Goal: Information Seeking & Learning: Learn about a topic

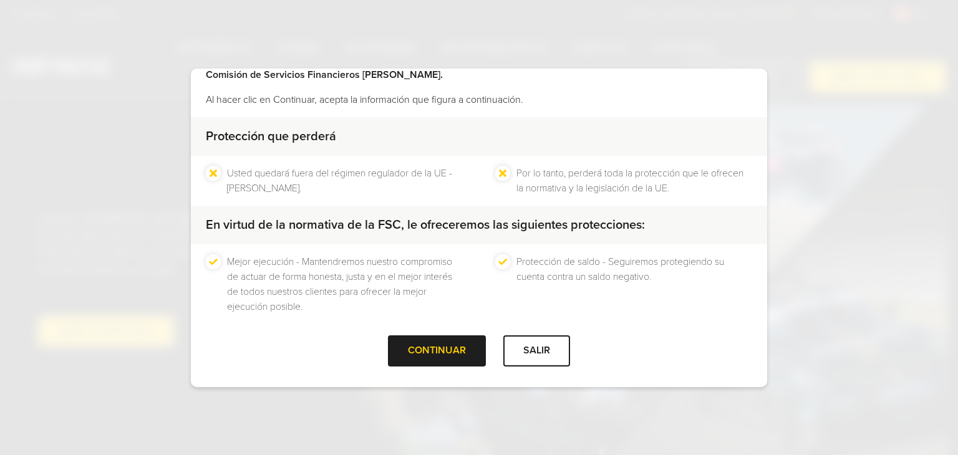
scroll to position [80, 0]
click at [427, 348] on div "CONTINUAR" at bounding box center [437, 350] width 98 height 31
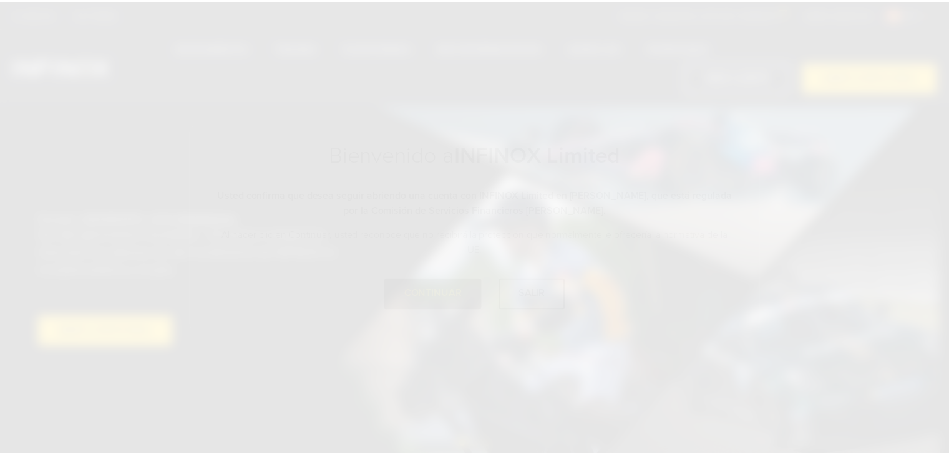
scroll to position [0, 0]
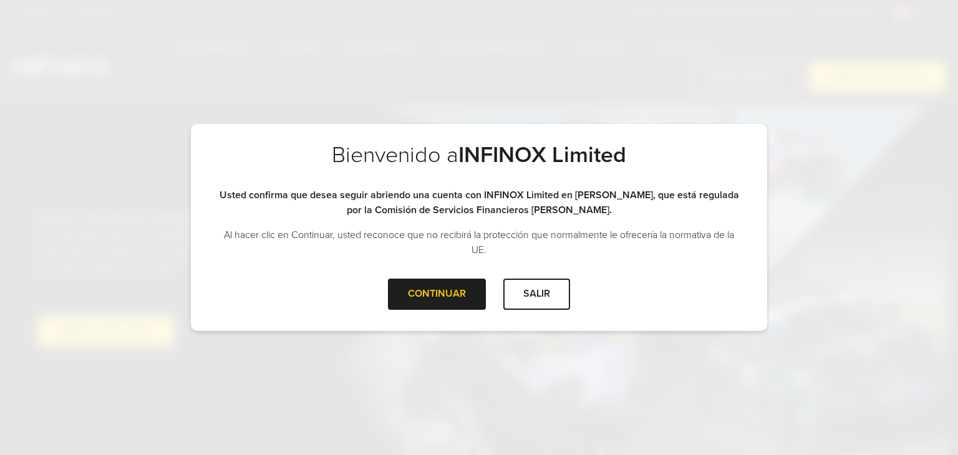
drag, startPoint x: 447, startPoint y: 281, endPoint x: 457, endPoint y: 274, distance: 12.5
click at [447, 281] on div "CONTINUAR" at bounding box center [437, 294] width 98 height 31
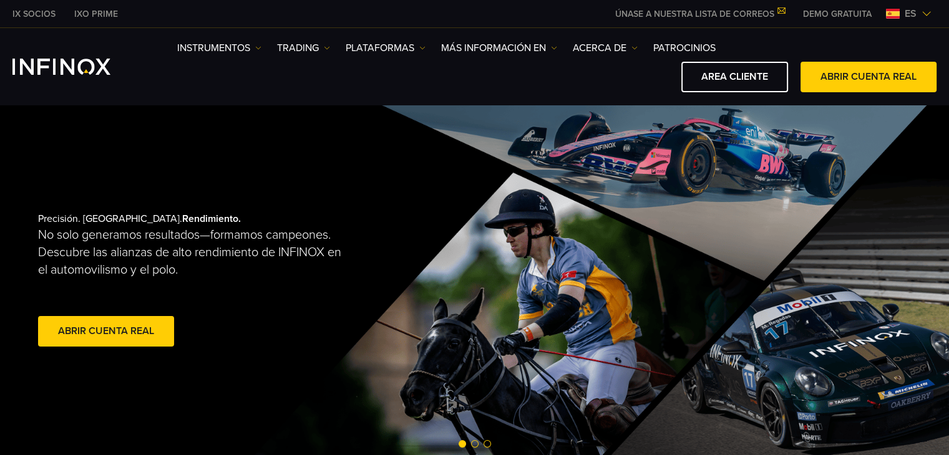
click at [902, 18] on span "es" at bounding box center [910, 13] width 22 height 15
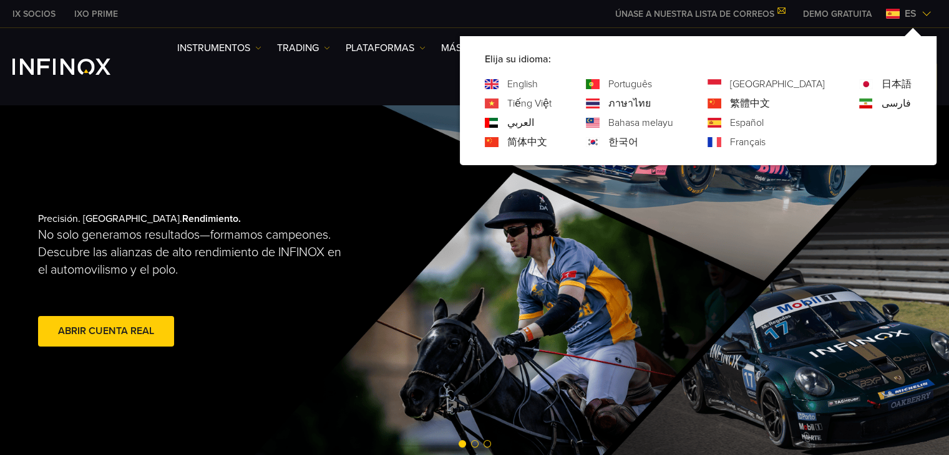
click at [538, 87] on link "English" at bounding box center [522, 84] width 31 height 15
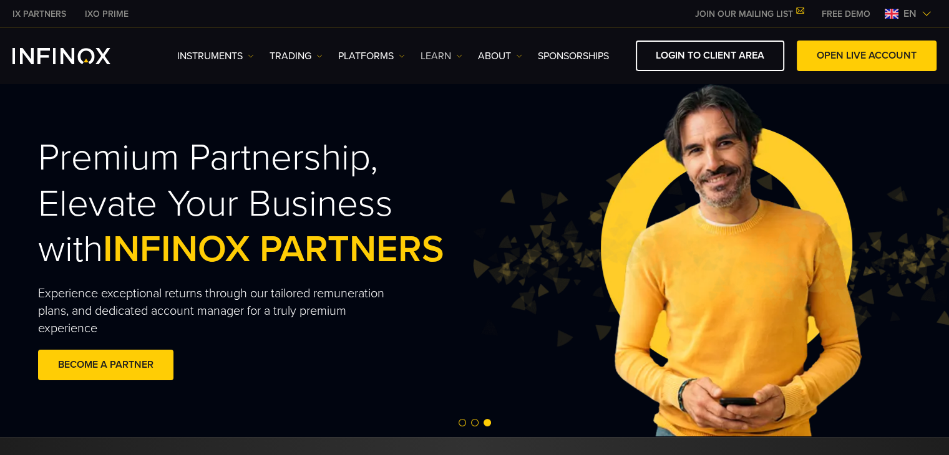
click at [453, 55] on link "Learn" at bounding box center [441, 56] width 42 height 15
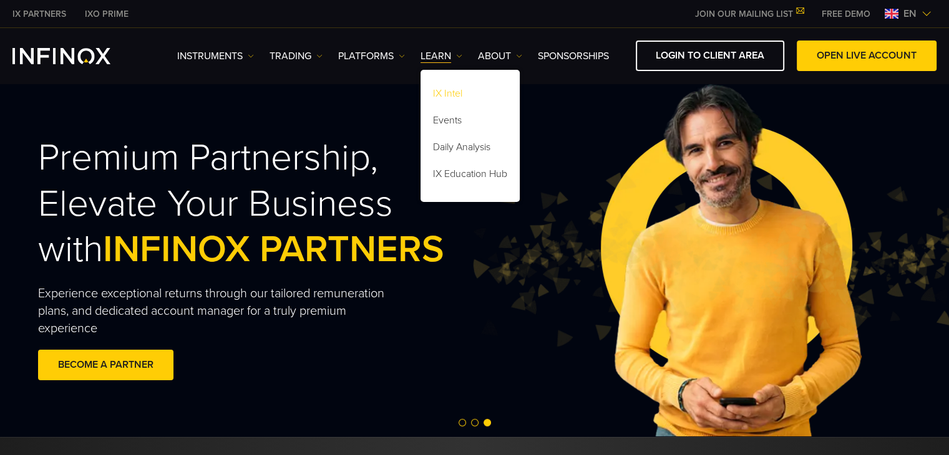
click at [462, 93] on link "IX Intel" at bounding box center [469, 95] width 99 height 27
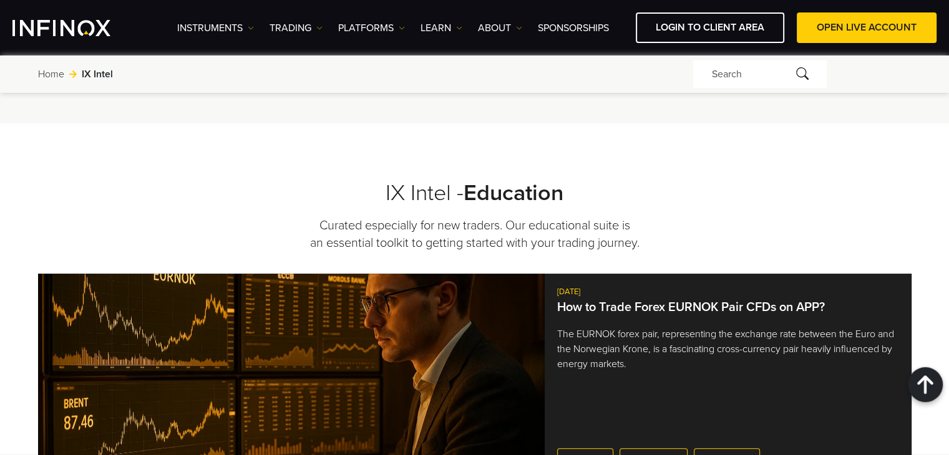
scroll to position [1185, 0]
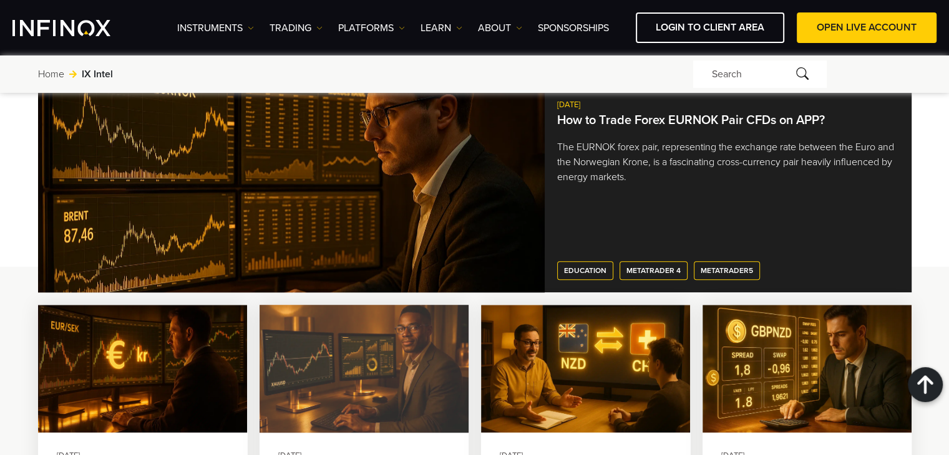
click at [427, 349] on img at bounding box center [363, 369] width 229 height 141
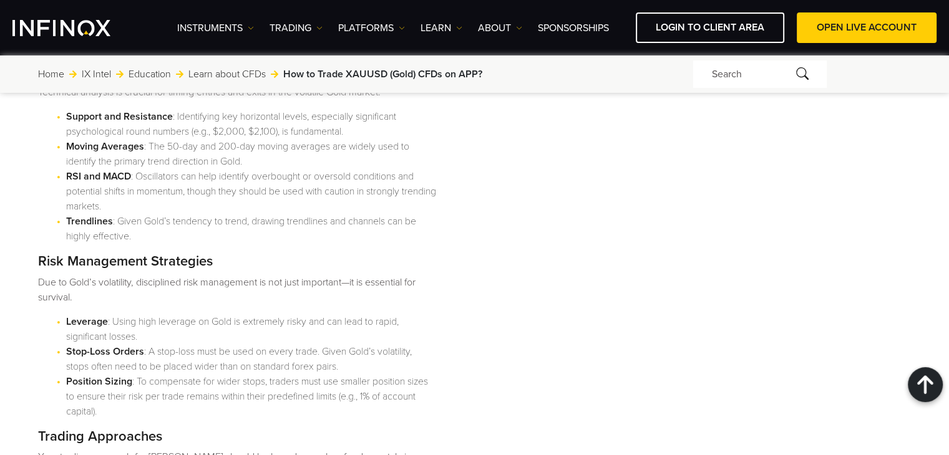
scroll to position [2495, 0]
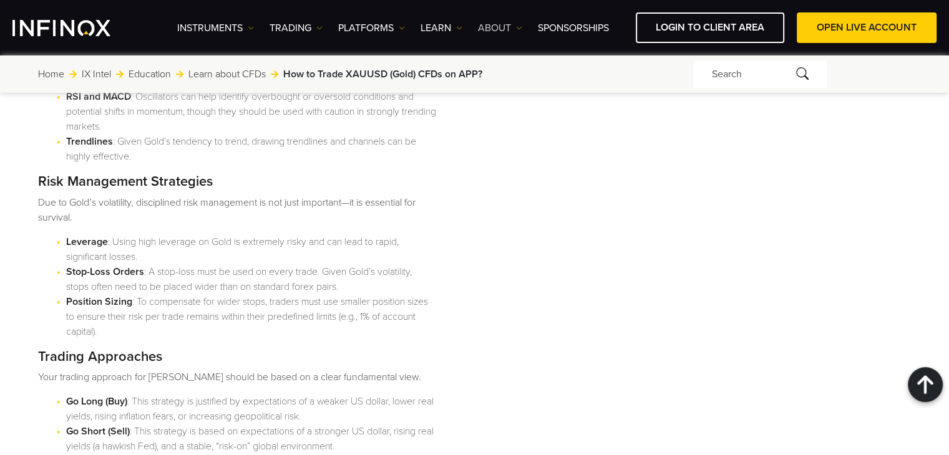
click at [509, 27] on link "ABOUT" at bounding box center [500, 28] width 44 height 15
click at [523, 68] on link "About INFINOX" at bounding box center [523, 67] width 91 height 27
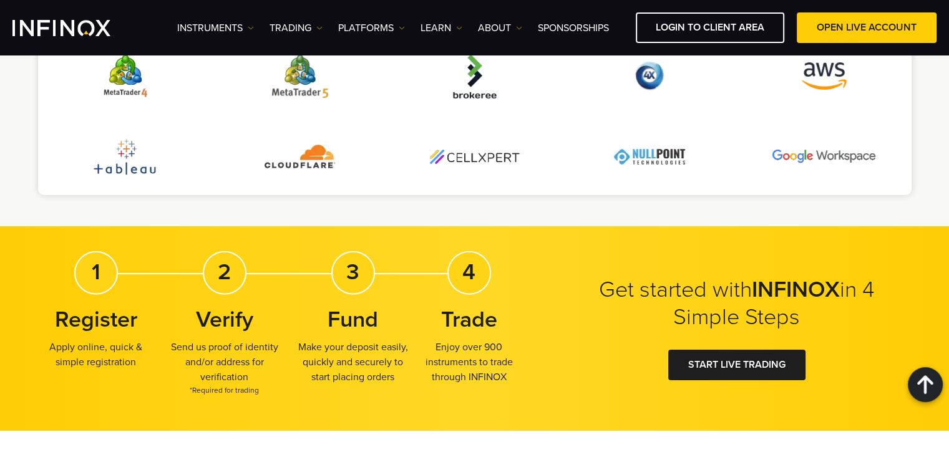
scroll to position [2744, 0]
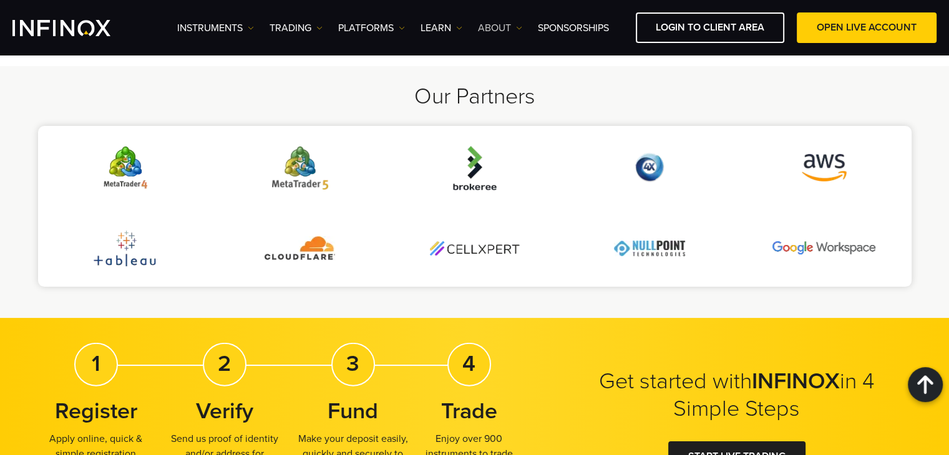
click at [506, 27] on link "ABOUT" at bounding box center [500, 28] width 44 height 15
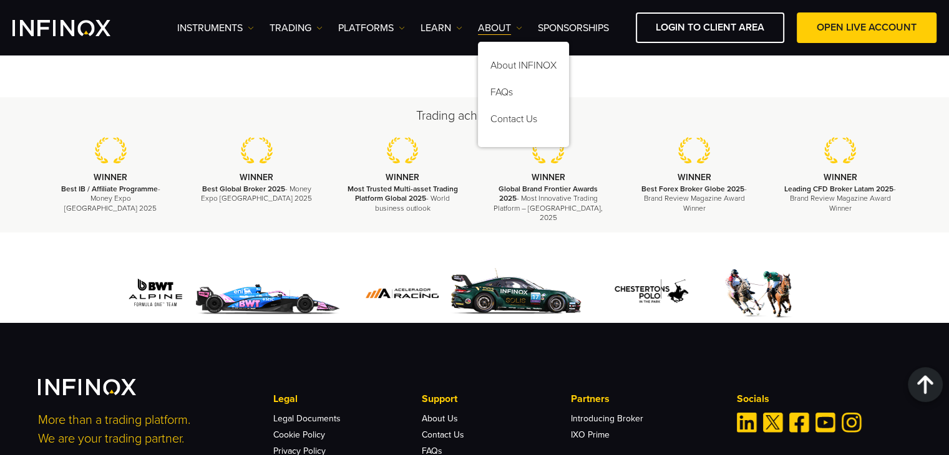
scroll to position [4490, 0]
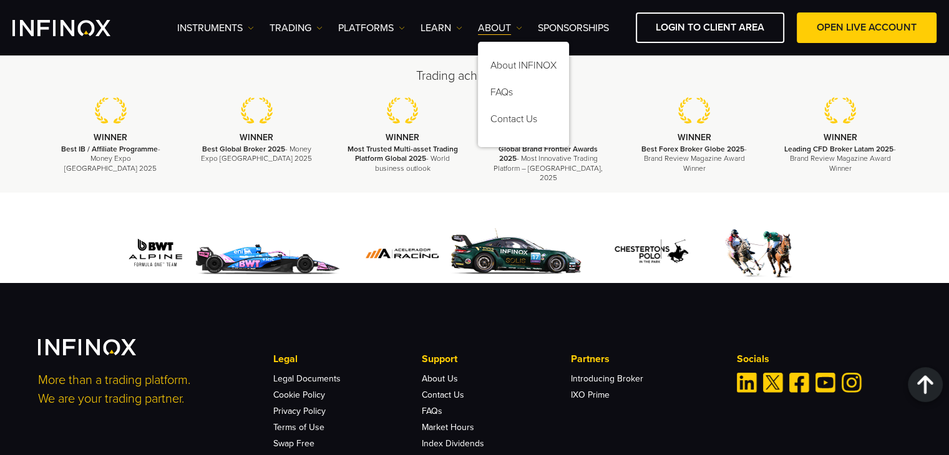
click at [337, 27] on ul "Instruments Instruments Product Information TRADING Accounts DEMO" at bounding box center [393, 28] width 432 height 15
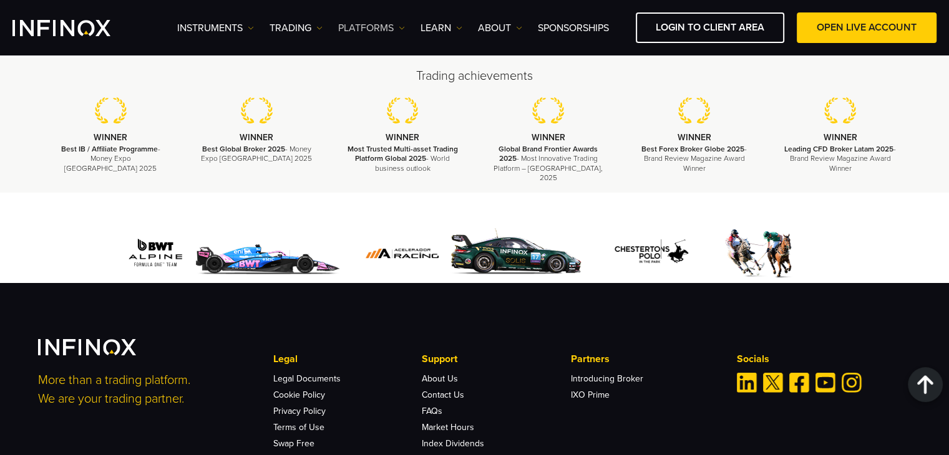
click at [351, 26] on link "PLATFORMS" at bounding box center [371, 28] width 67 height 15
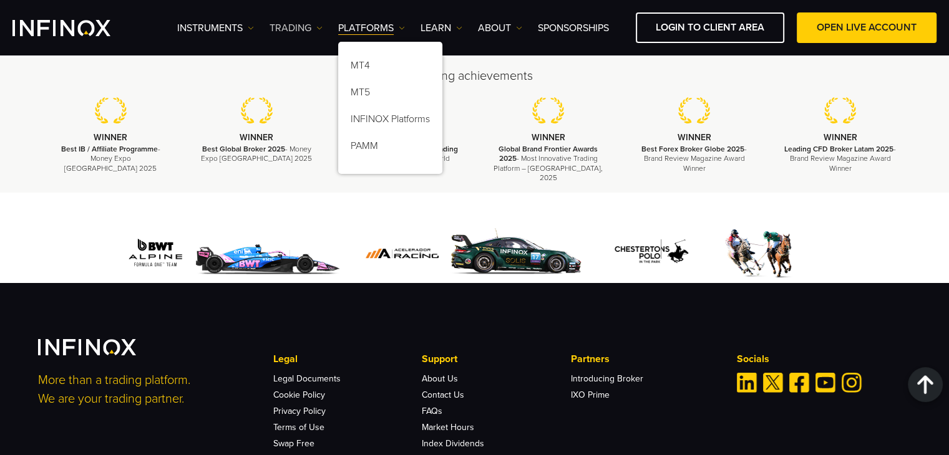
click at [273, 23] on link "TRADING" at bounding box center [295, 28] width 53 height 15
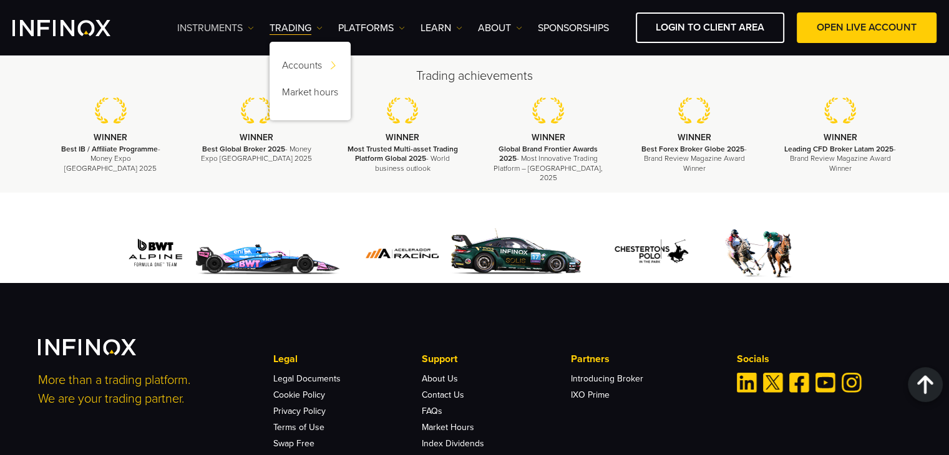
click at [228, 29] on link "Instruments" at bounding box center [215, 28] width 77 height 15
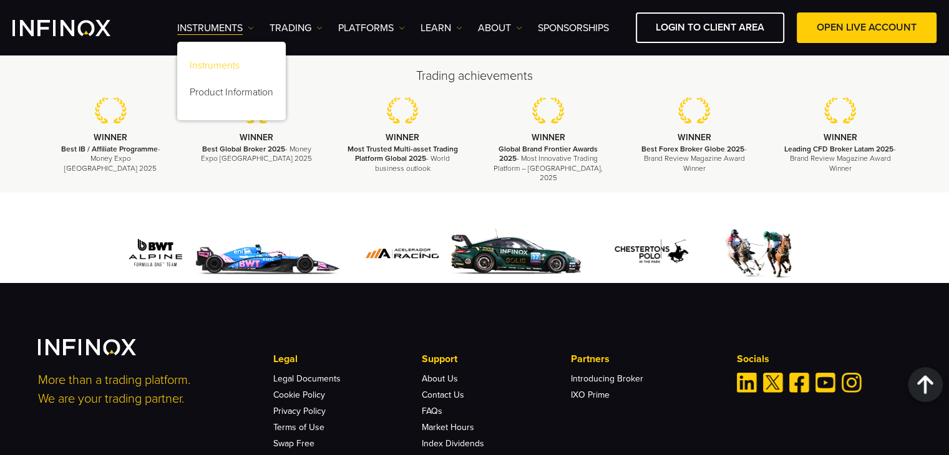
click at [223, 56] on link "Instruments" at bounding box center [231, 67] width 109 height 27
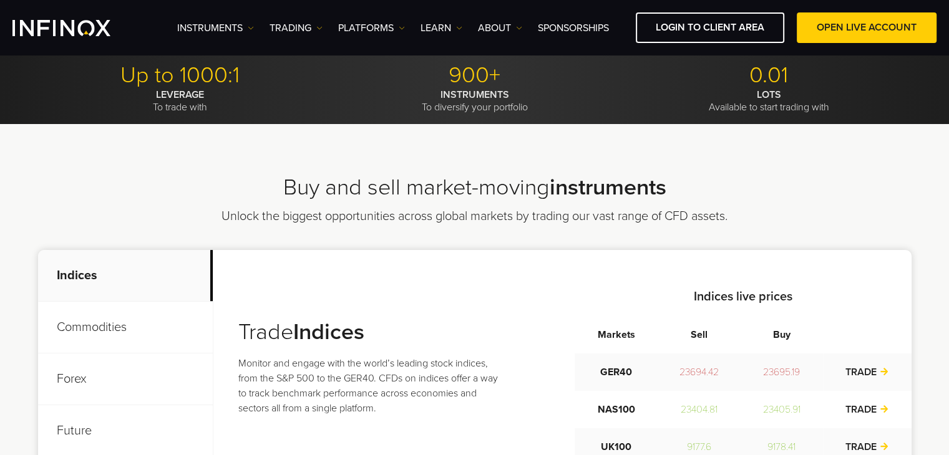
scroll to position [437, 0]
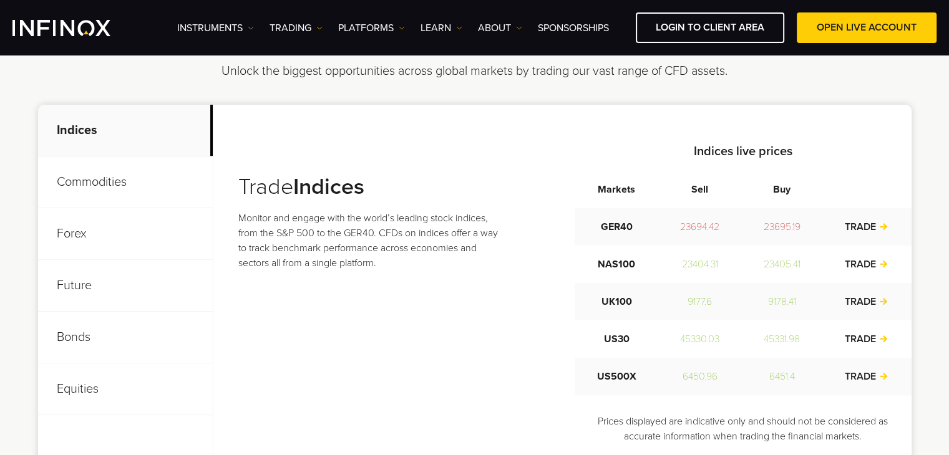
click at [99, 181] on p "Commodities" at bounding box center [125, 183] width 175 height 52
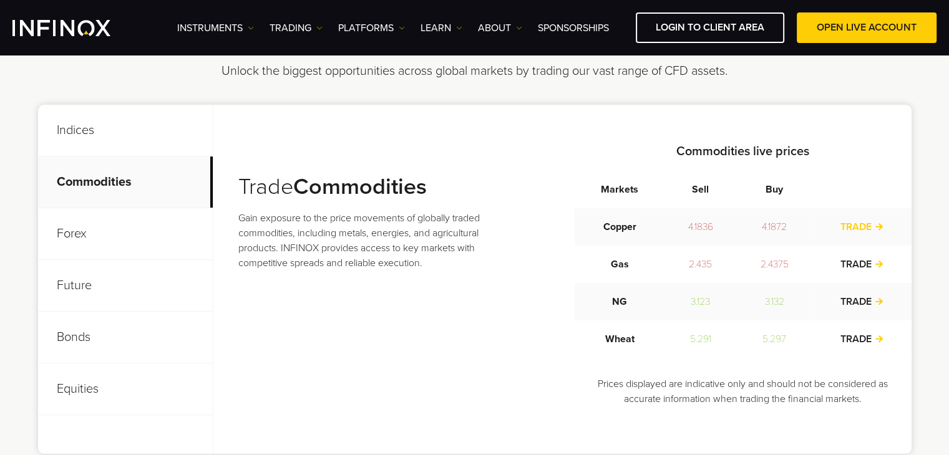
click at [875, 221] on link "TRADE" at bounding box center [861, 227] width 44 height 12
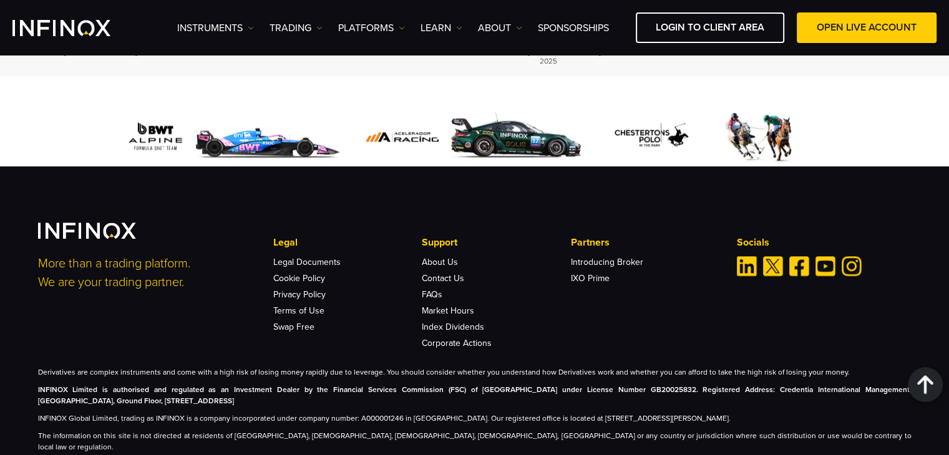
scroll to position [1445, 0]
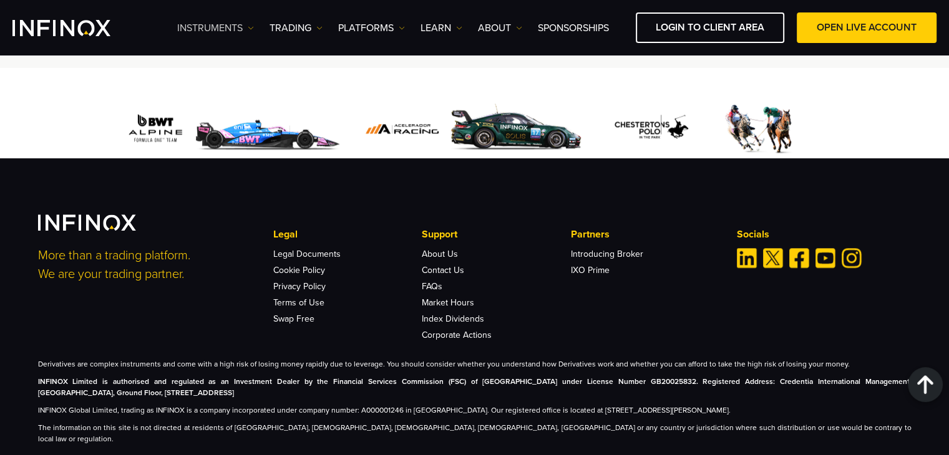
click at [232, 23] on link "Instruments" at bounding box center [215, 28] width 77 height 15
click at [232, 89] on link "Product Information" at bounding box center [231, 94] width 109 height 27
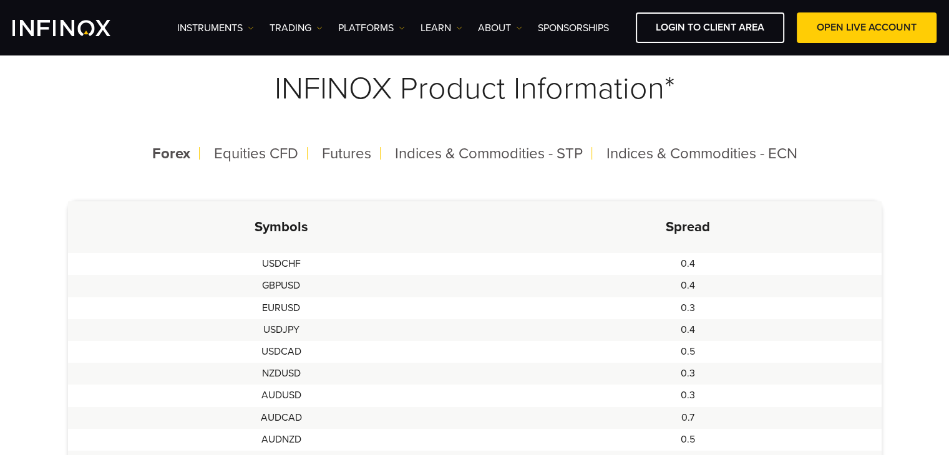
scroll to position [187, 0]
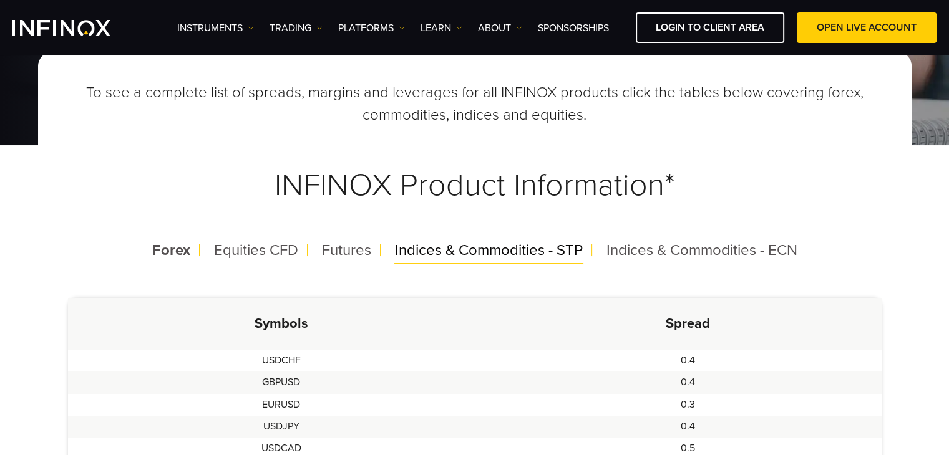
click at [525, 251] on span "Indices & Commodities - STP" at bounding box center [489, 250] width 188 height 18
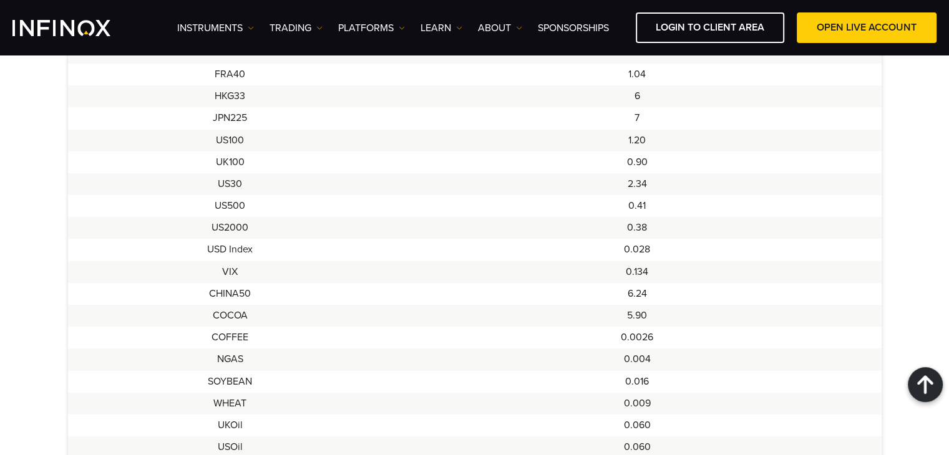
scroll to position [312, 0]
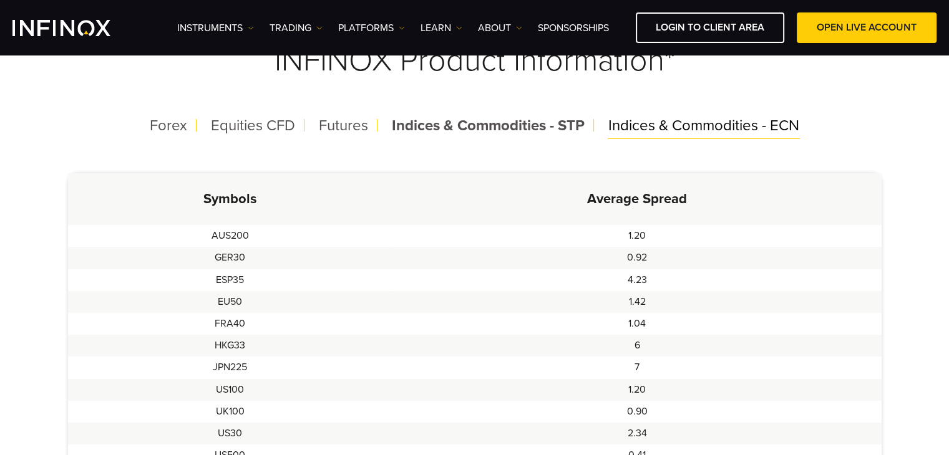
click at [647, 119] on span "Indices & Commodities - ECN" at bounding box center [703, 126] width 191 height 18
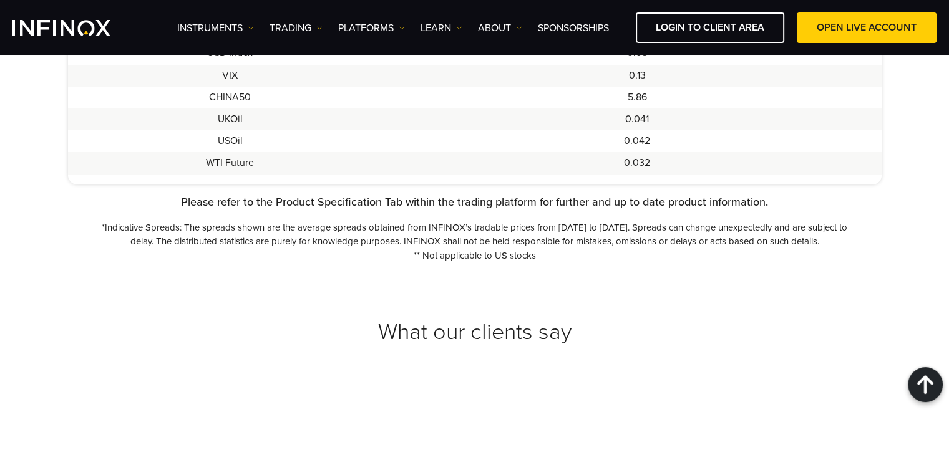
scroll to position [561, 0]
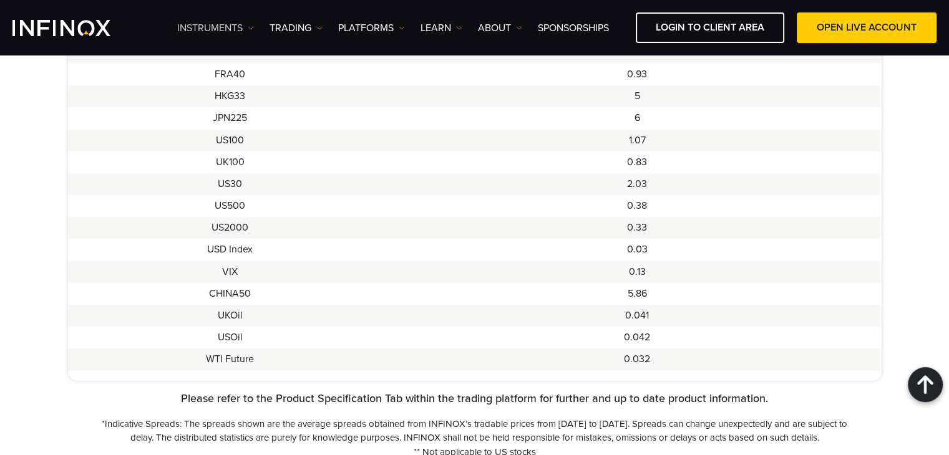
click at [243, 31] on link "Instruments" at bounding box center [215, 28] width 77 height 15
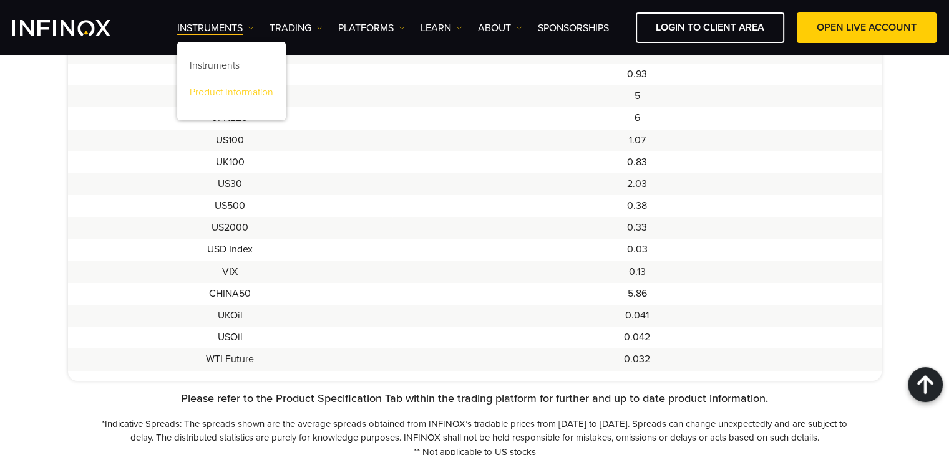
click at [220, 87] on link "Product Information" at bounding box center [231, 94] width 109 height 27
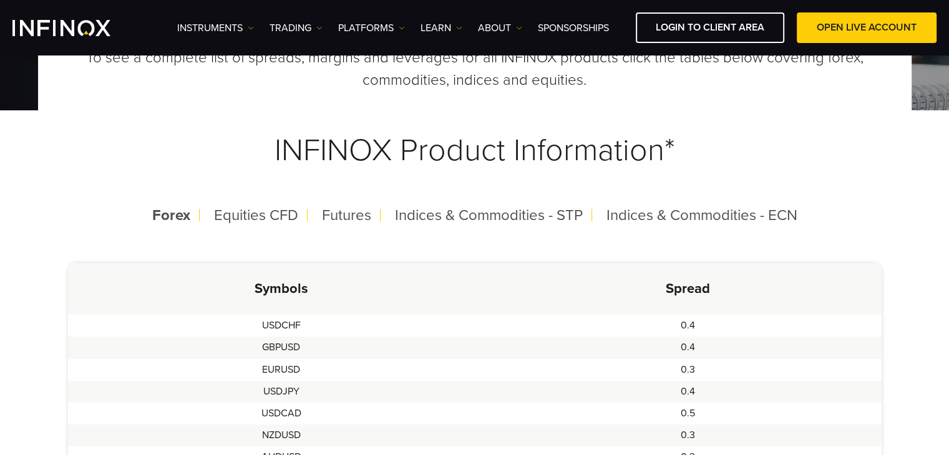
scroll to position [249, 0]
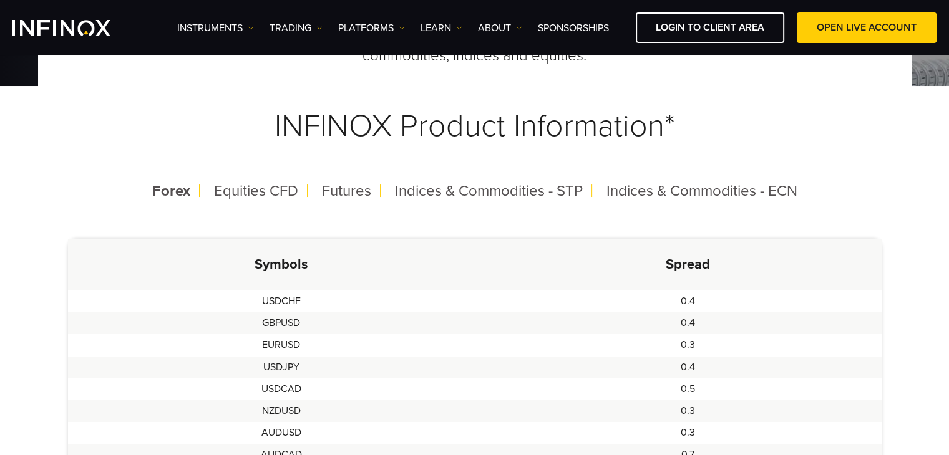
click at [290, 301] on td "USDCHF" at bounding box center [281, 302] width 427 height 22
click at [231, 33] on link "Instruments" at bounding box center [215, 28] width 77 height 15
click at [218, 57] on link "Instruments" at bounding box center [231, 67] width 109 height 27
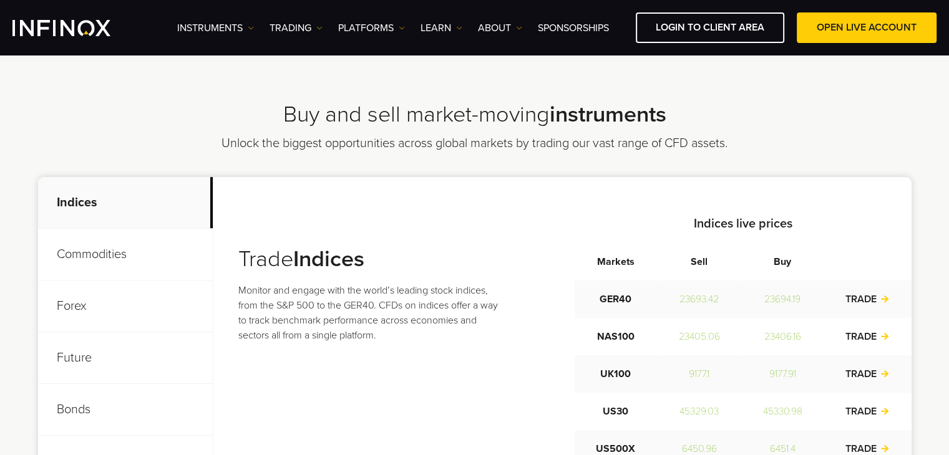
scroll to position [399, 0]
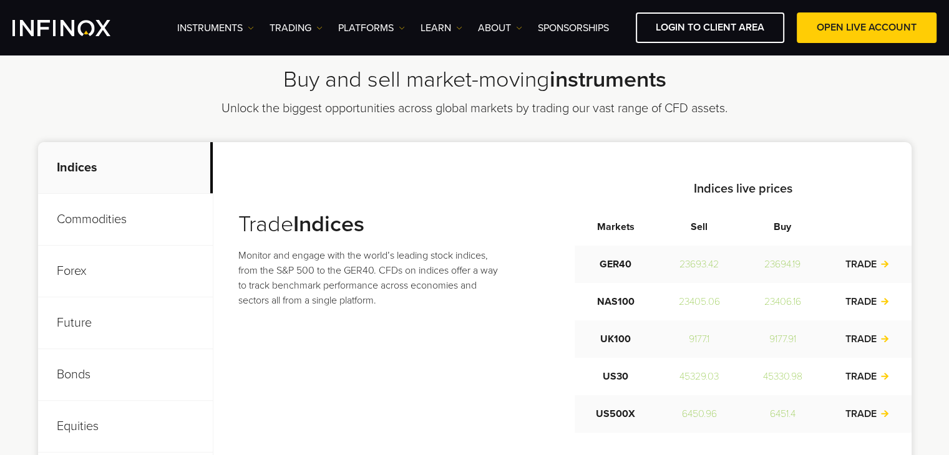
click at [117, 218] on p "Commodities" at bounding box center [125, 220] width 175 height 52
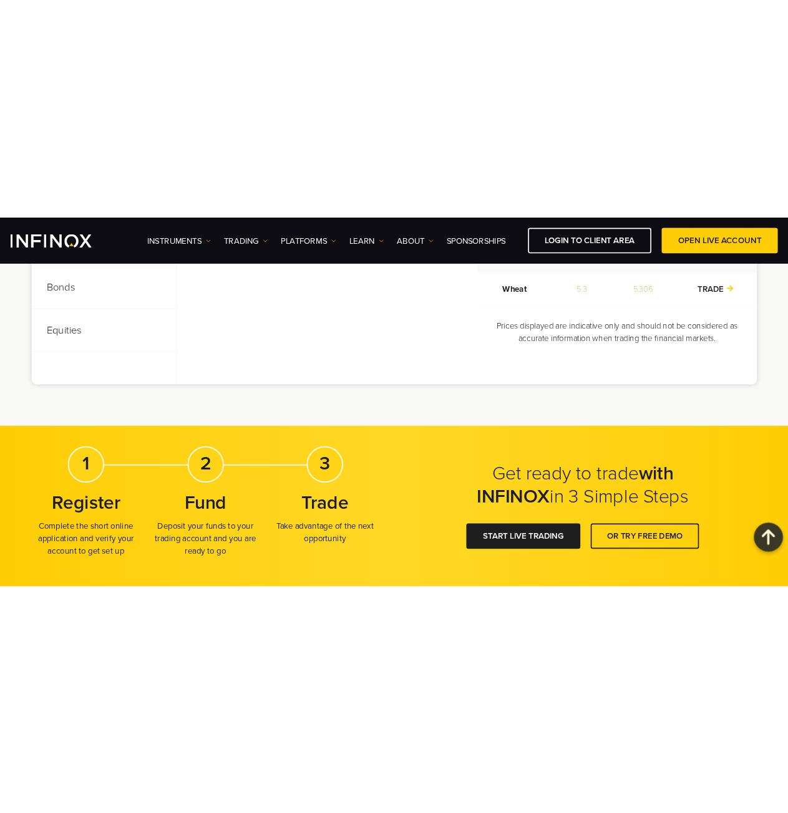
scroll to position [711, 0]
